Goal: Transaction & Acquisition: Purchase product/service

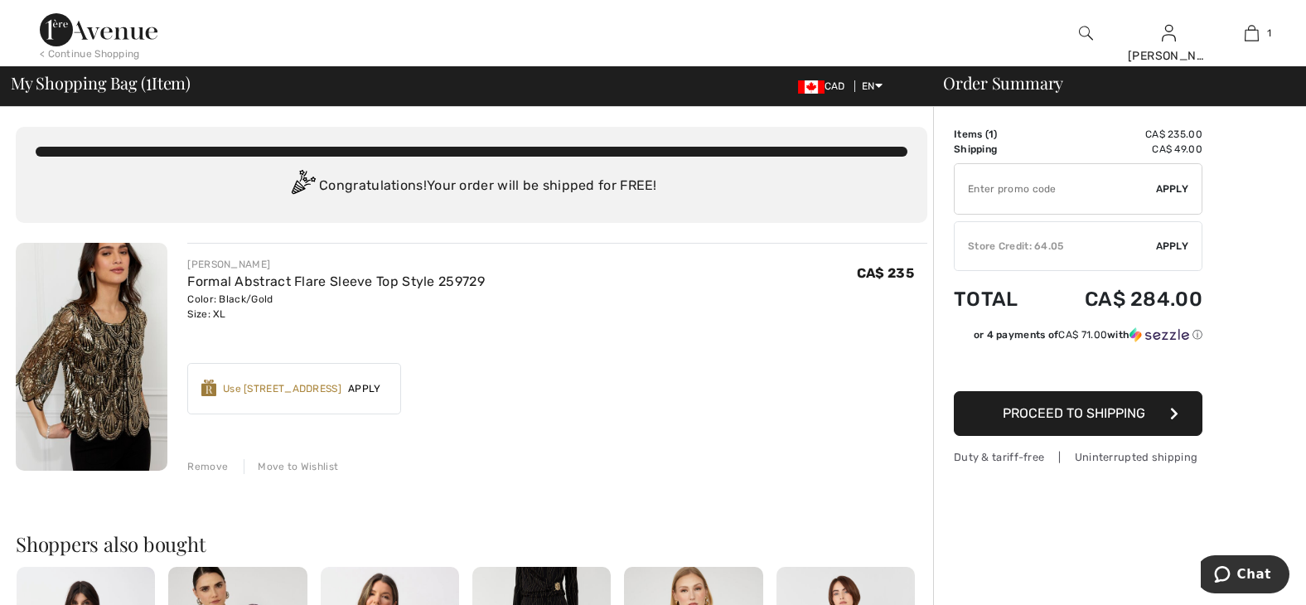
click at [1164, 244] on span "Apply" at bounding box center [1172, 246] width 33 height 15
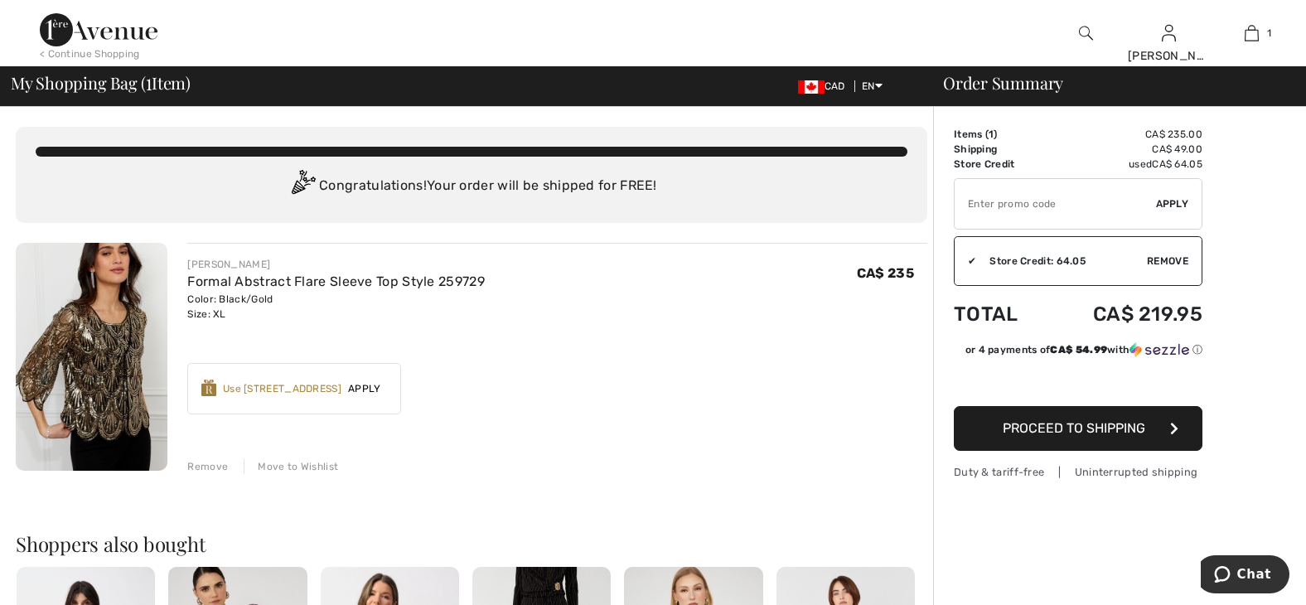
click at [1111, 425] on span "Proceed to Shipping" at bounding box center [1074, 428] width 143 height 16
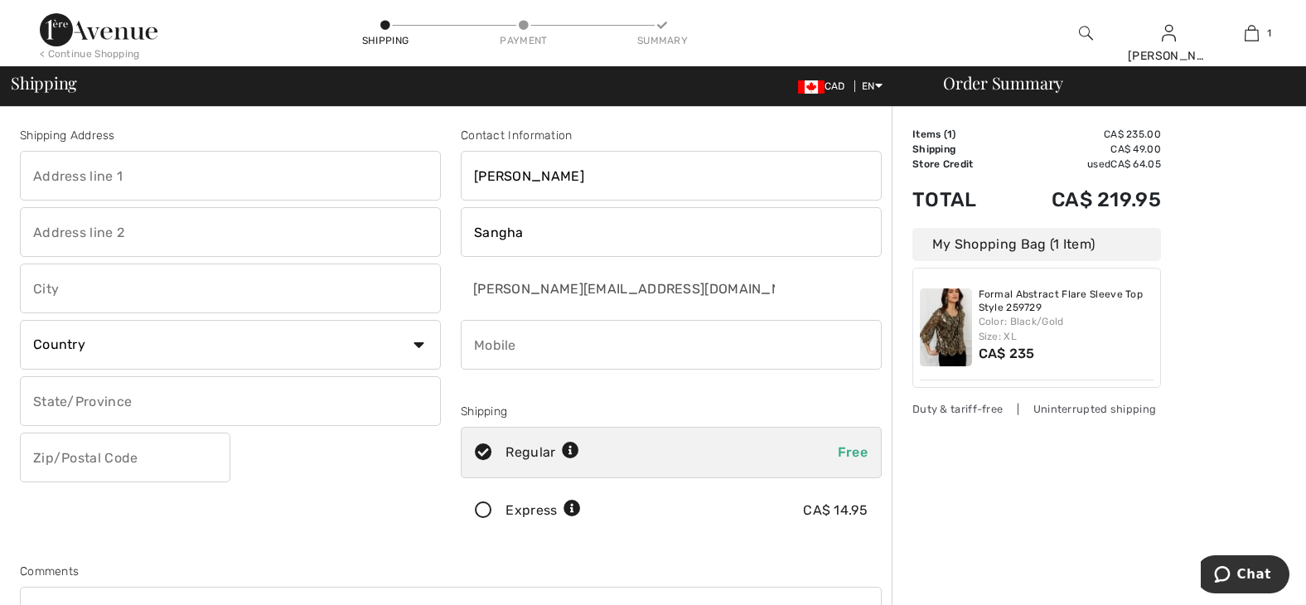
click at [124, 182] on input "text" at bounding box center [230, 176] width 421 height 50
type input "4300 Stoneywood Lane"
type input "#40"
type input "Victoria"
select select "CA"
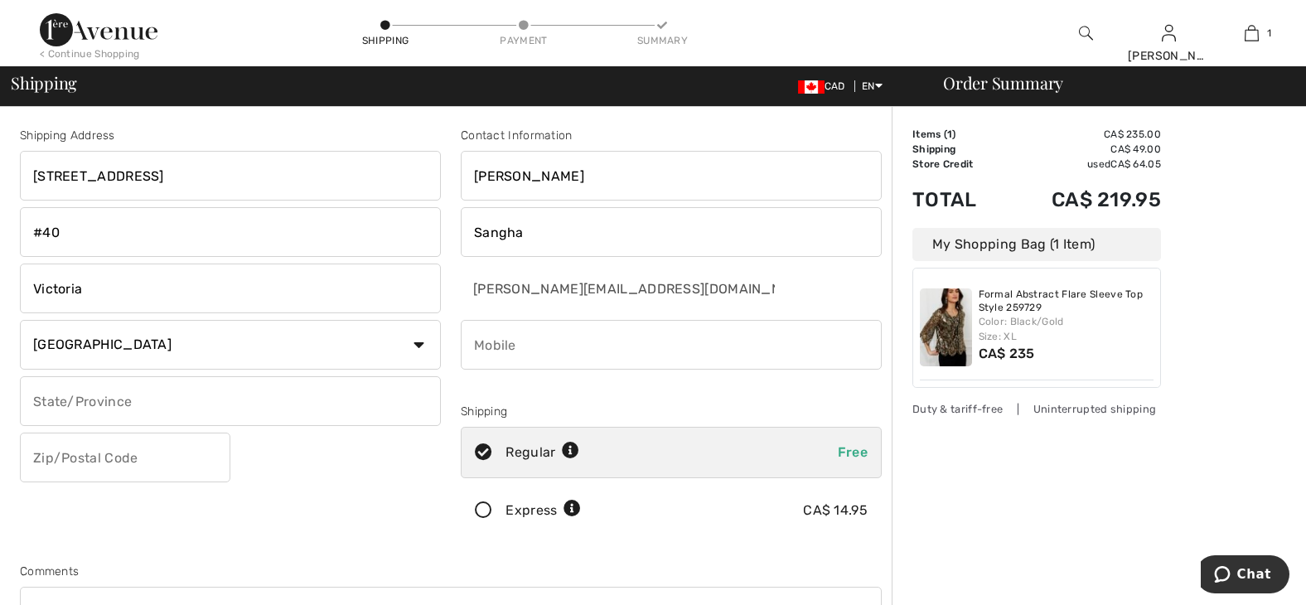
select select "BC"
type input "V8X5A5"
click at [535, 343] on input "phone" at bounding box center [671, 345] width 421 height 50
type input "2505143584"
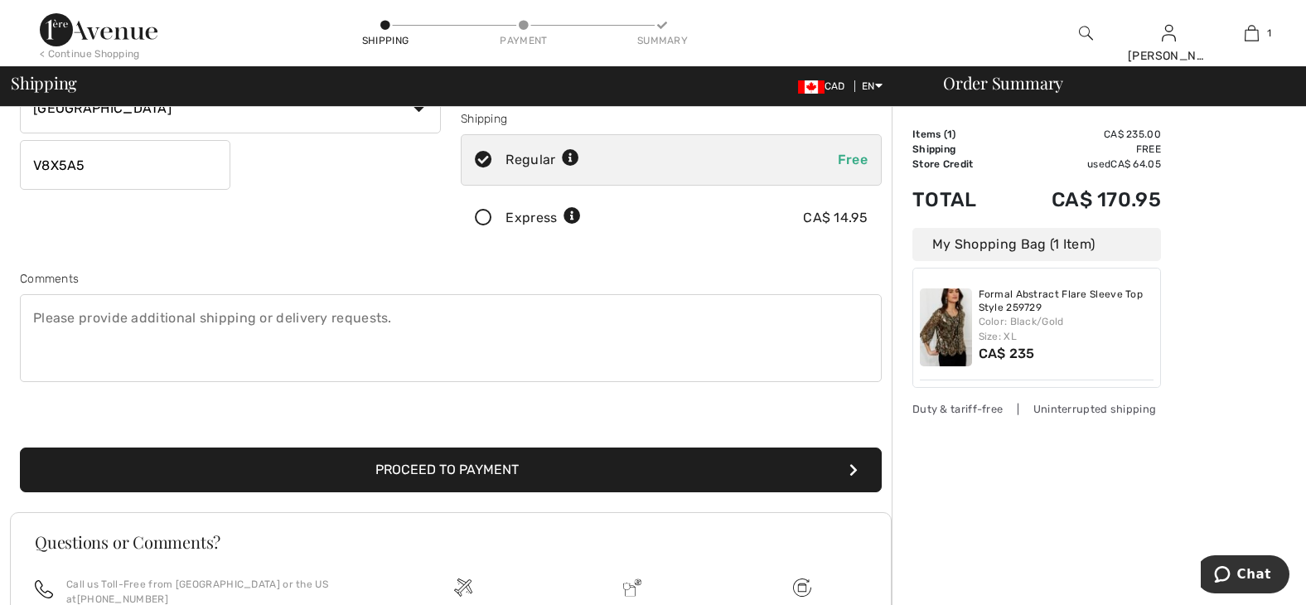
scroll to position [332, 0]
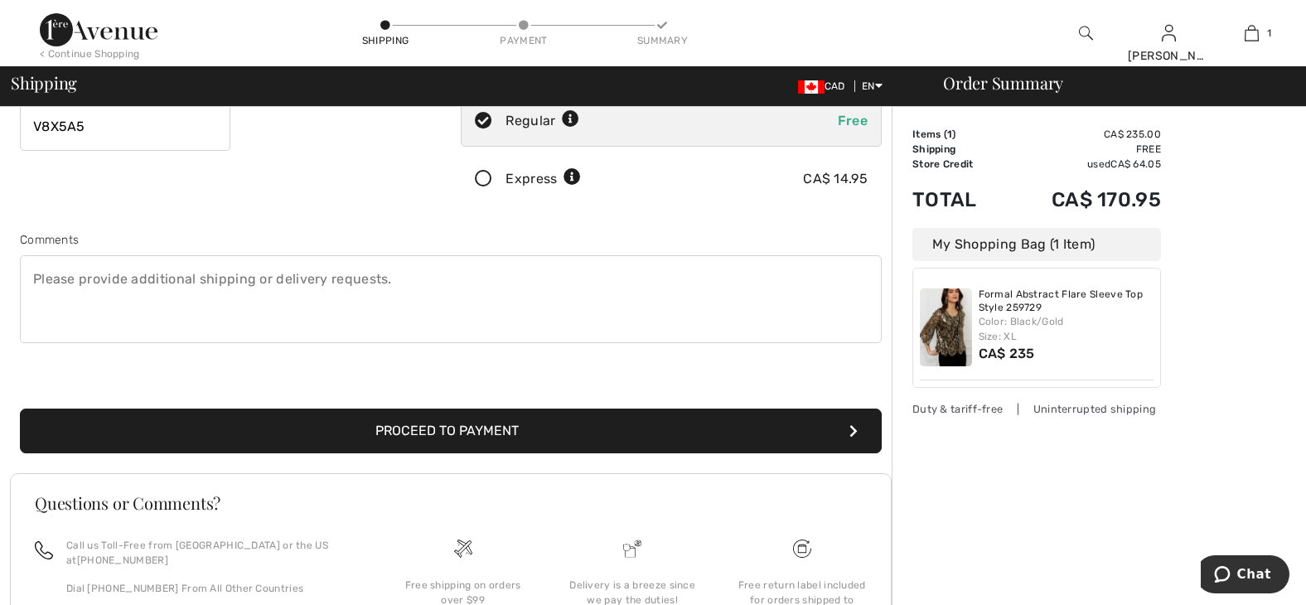
click at [478, 432] on button "Proceed to Payment" at bounding box center [451, 431] width 862 height 45
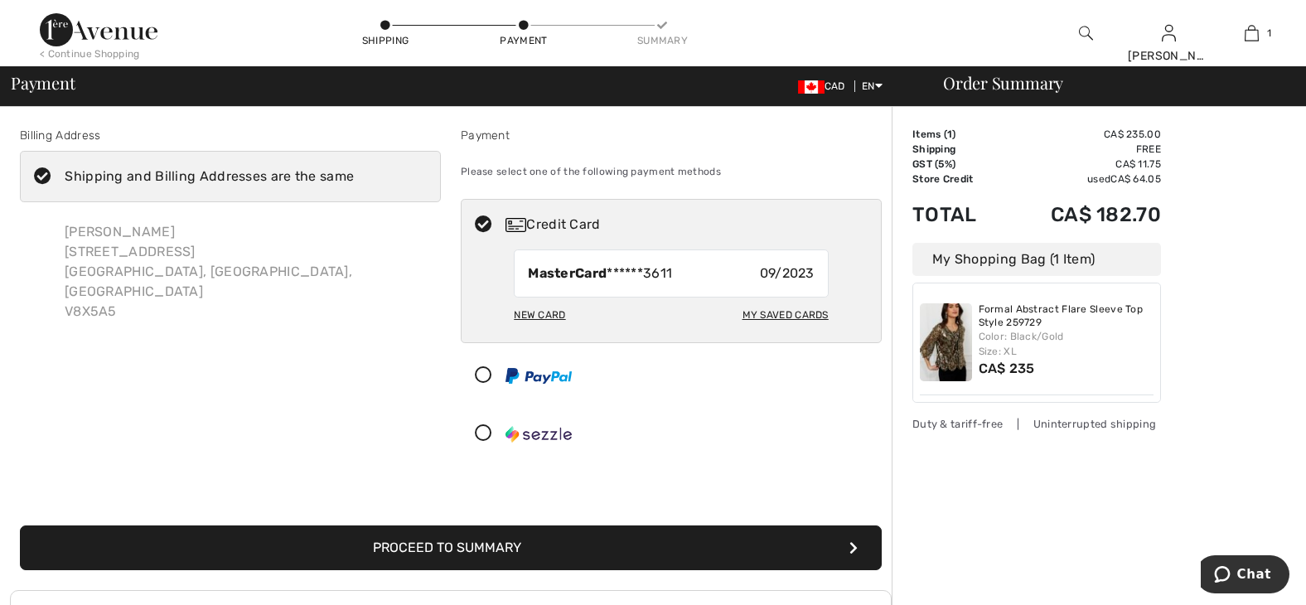
click at [552, 312] on div "New Card" at bounding box center [539, 315] width 51 height 28
radio input "true"
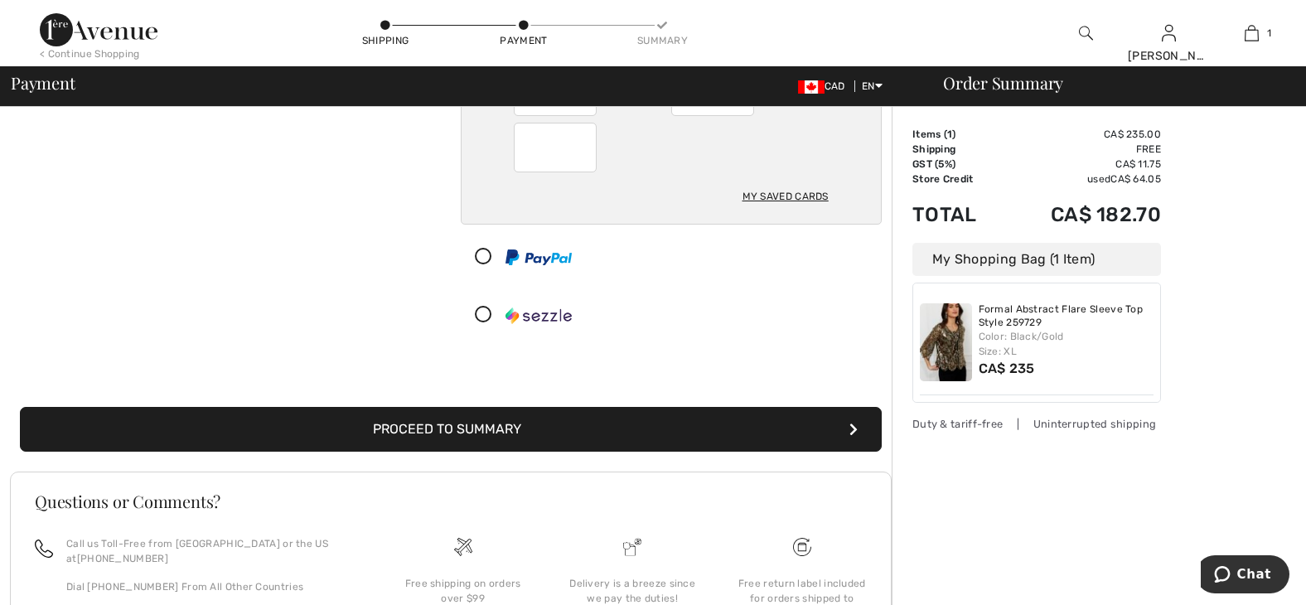
scroll to position [249, 0]
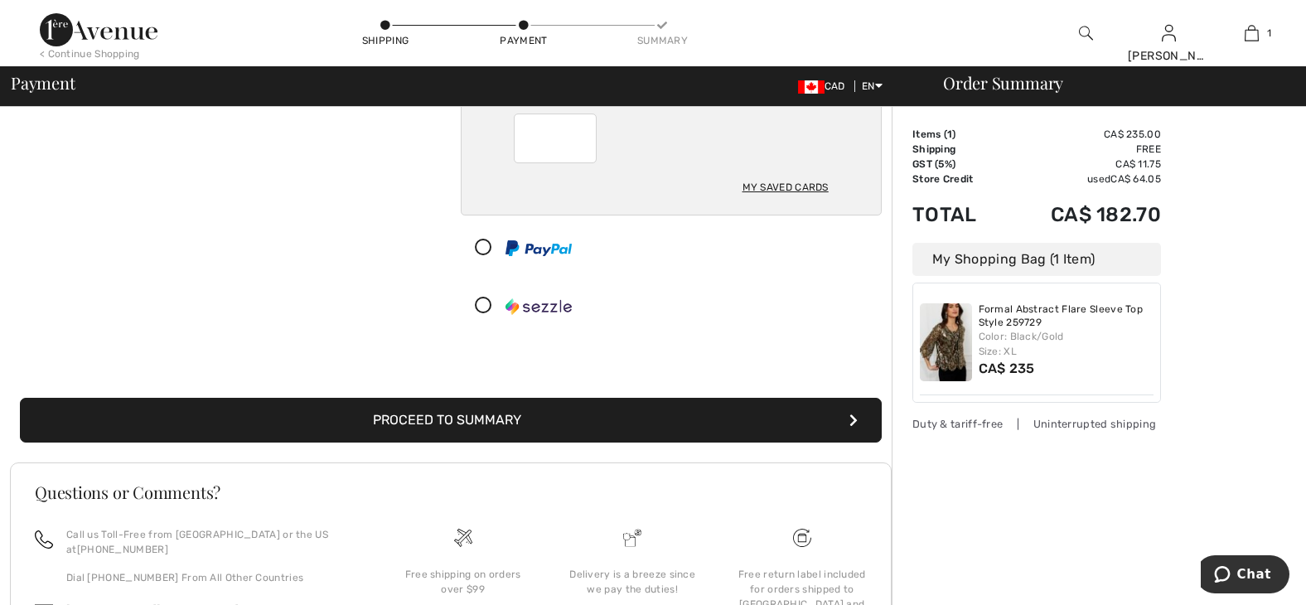
click at [460, 410] on button "Proceed to Summary" at bounding box center [451, 420] width 862 height 45
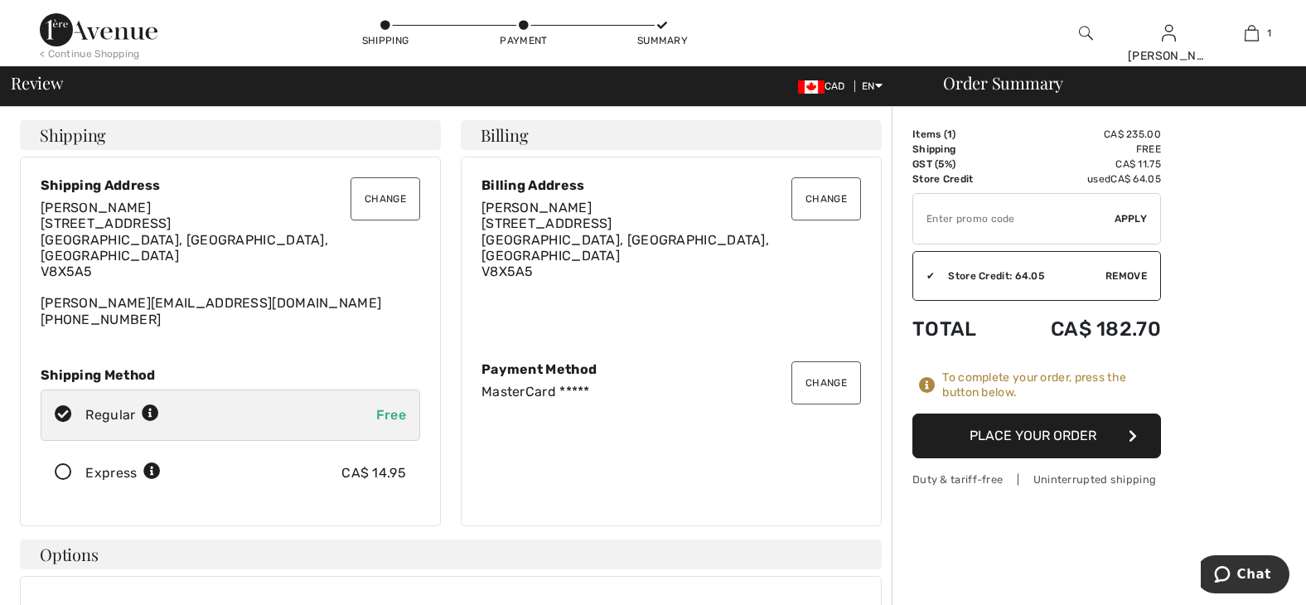
click at [1013, 435] on button "Place Your Order" at bounding box center [1037, 436] width 249 height 45
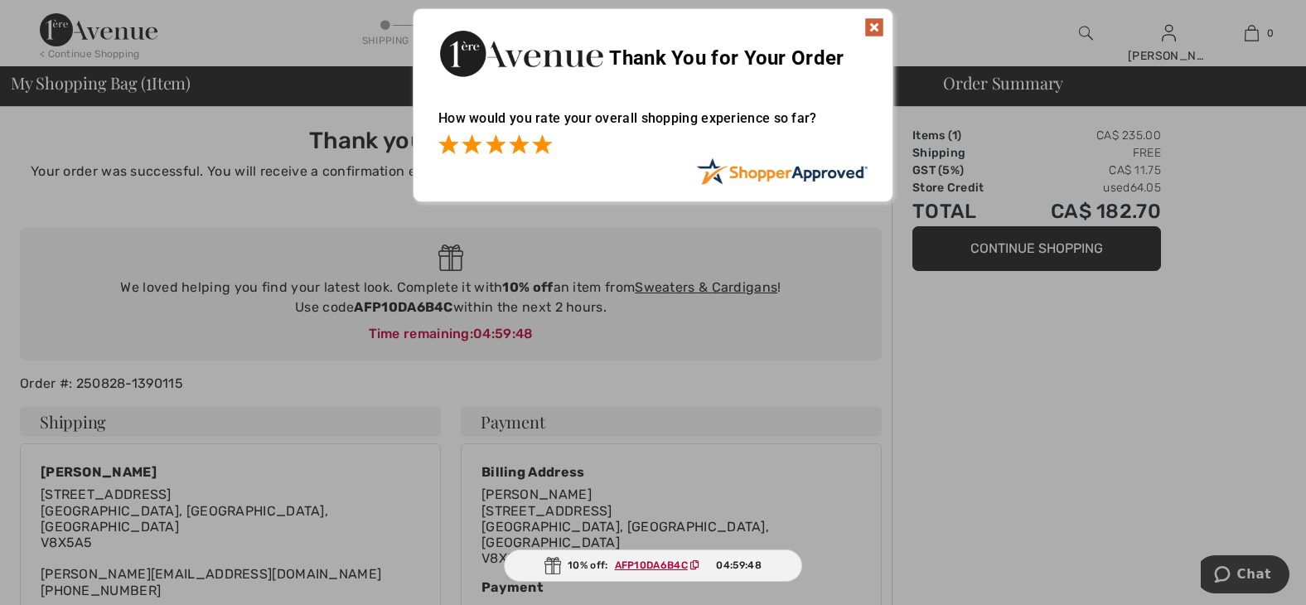
click at [545, 147] on span at bounding box center [542, 144] width 20 height 20
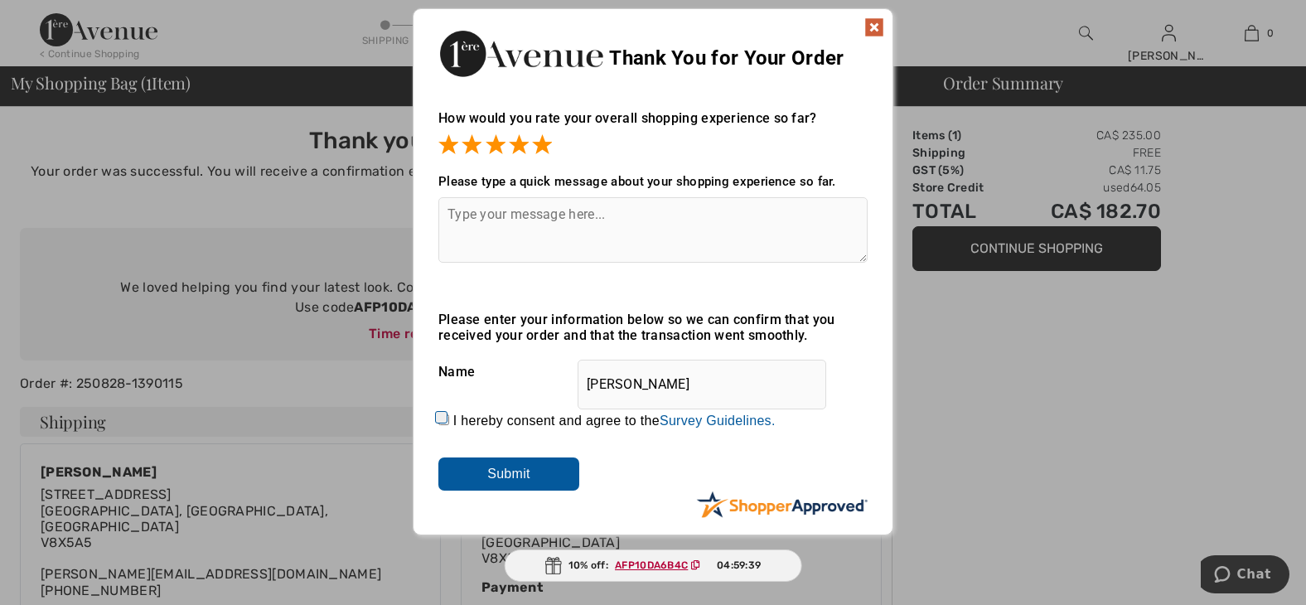
click at [872, 22] on img at bounding box center [874, 27] width 20 height 20
